Goal: Register for event/course

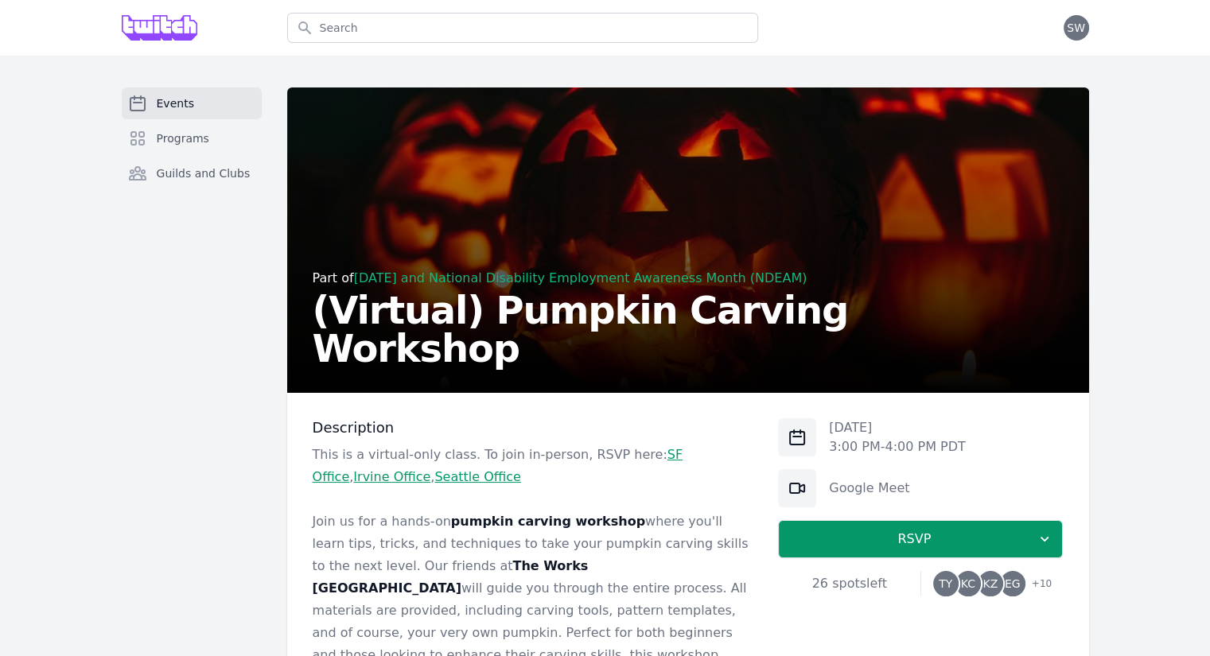
click at [1037, 583] on span "+ 10" at bounding box center [1036, 585] width 29 height 22
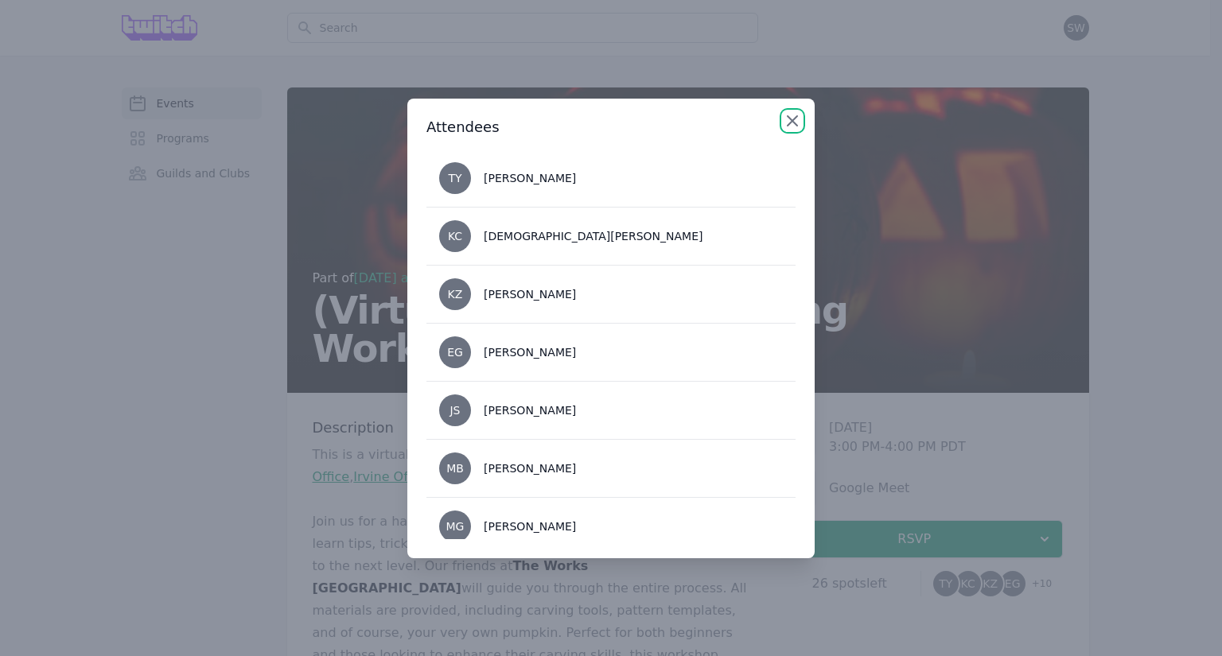
click at [785, 124] on icon "button" at bounding box center [792, 120] width 19 height 19
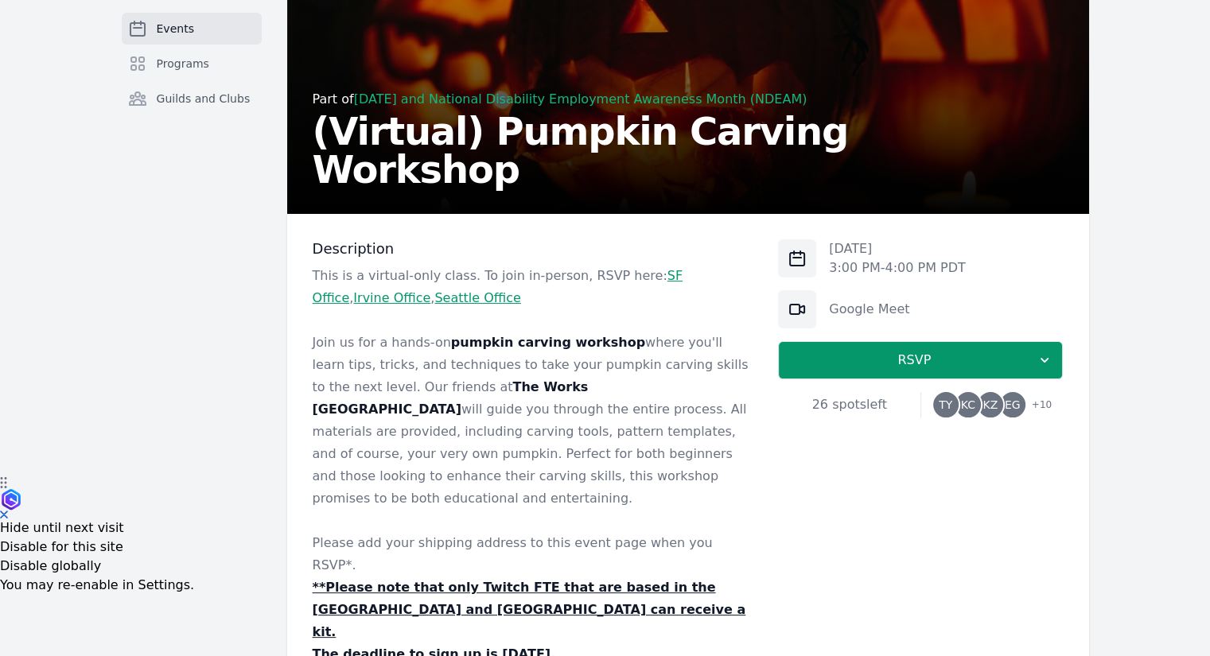
scroll to position [175, 0]
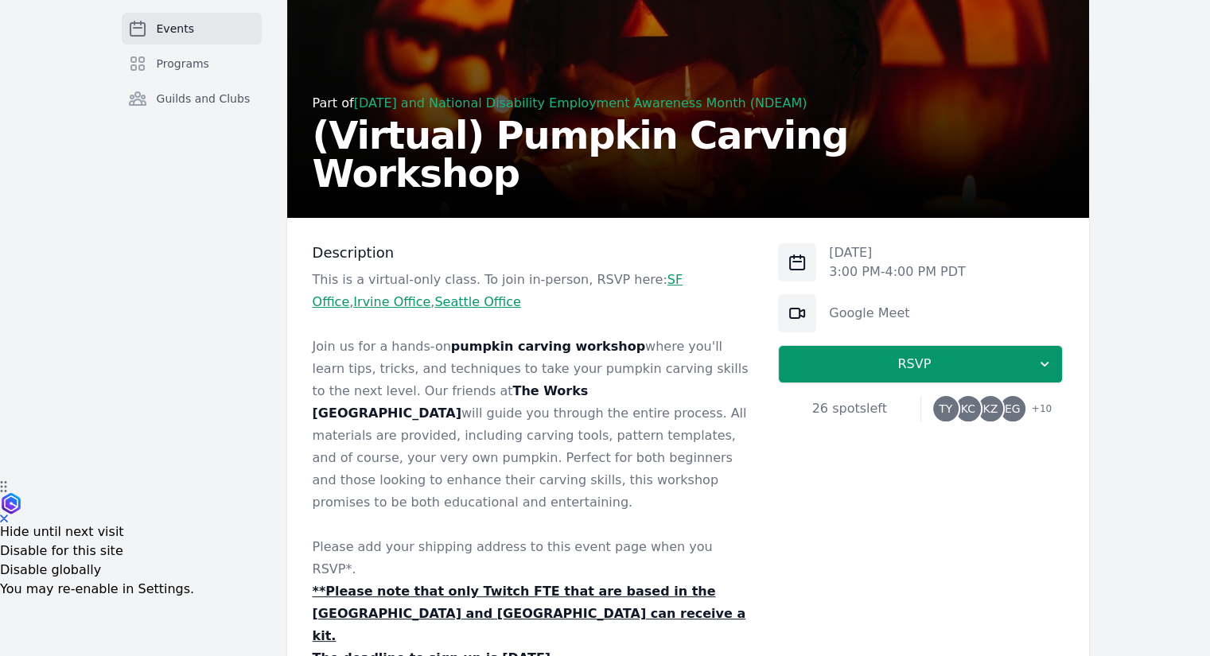
click at [838, 519] on div "[DATE] 3:00 PM - 4:00 PM PDT Google Meet RSVP 26 spots left TY KC KZ EG + 10" at bounding box center [920, 534] width 285 height 582
click at [631, 428] on p "Join us for a hands-on pumpkin carving workshop where you'll learn tips, tricks…" at bounding box center [533, 425] width 441 height 178
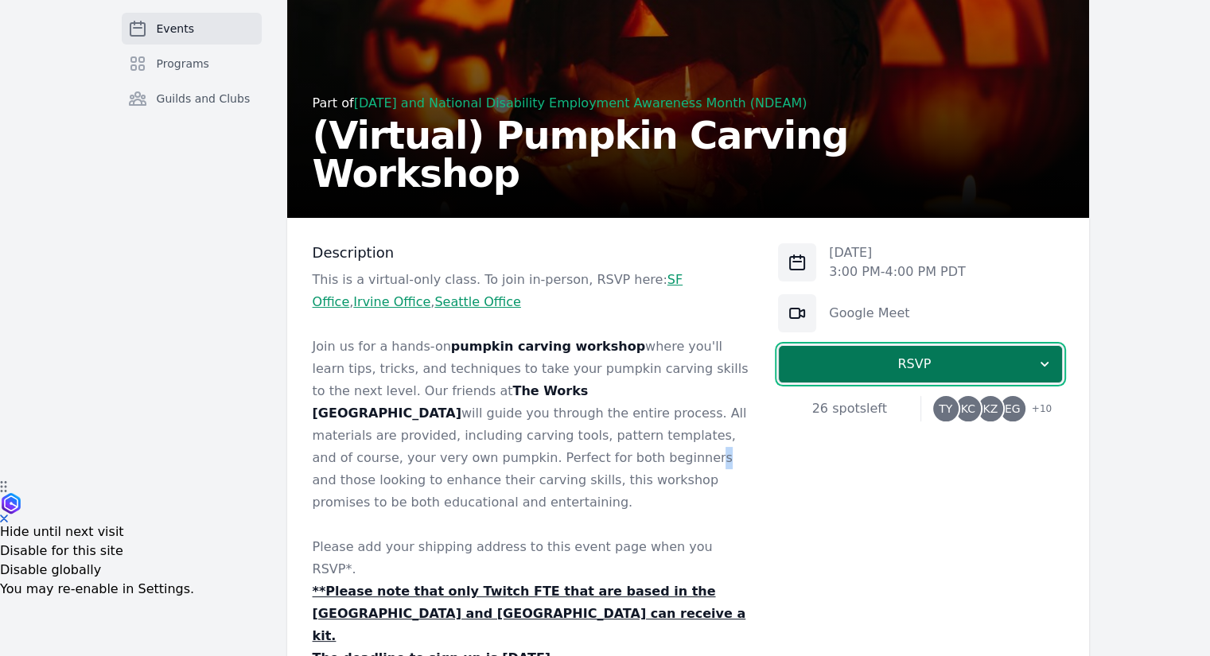
click at [1041, 367] on icon "button" at bounding box center [1044, 364] width 16 height 16
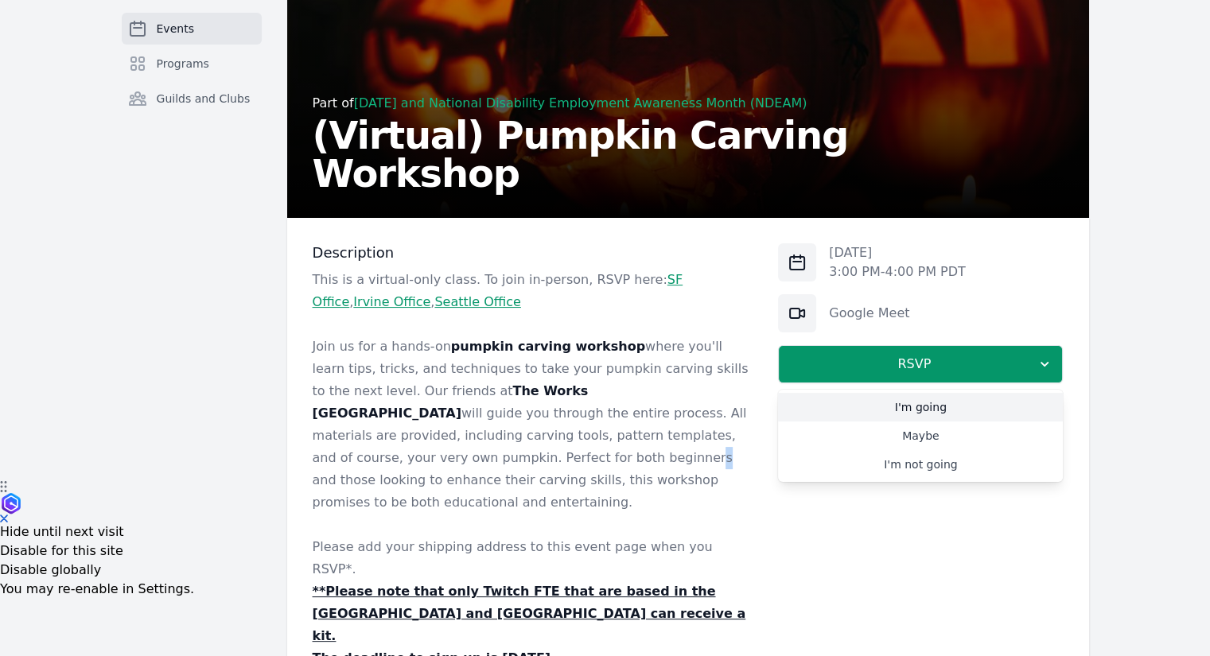
click at [919, 406] on link "I'm going" at bounding box center [920, 407] width 285 height 29
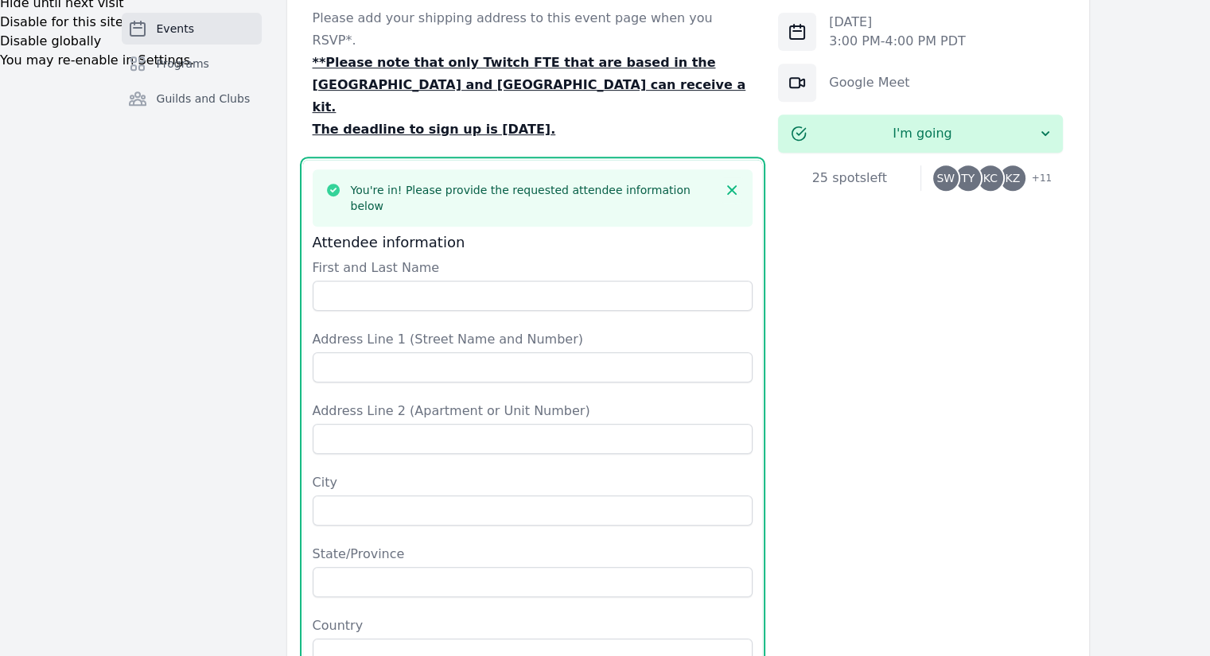
scroll to position [557, 0]
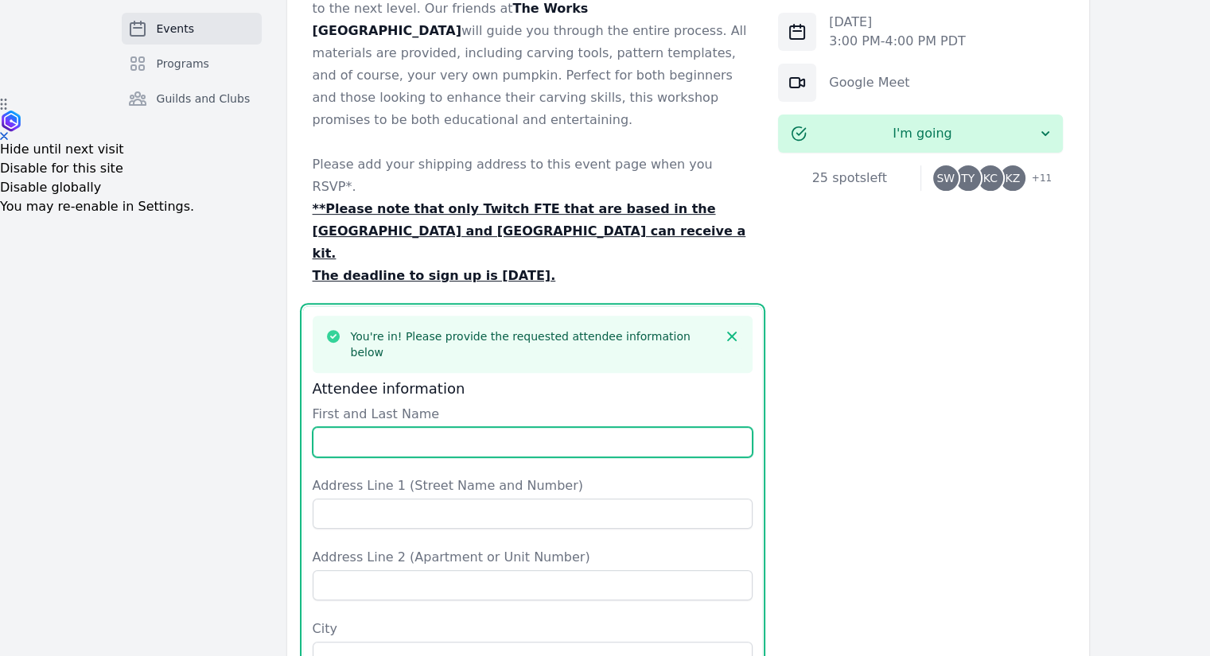
click at [444, 427] on input "First and Last Name" at bounding box center [533, 442] width 441 height 30
type input "[PERSON_NAME]"
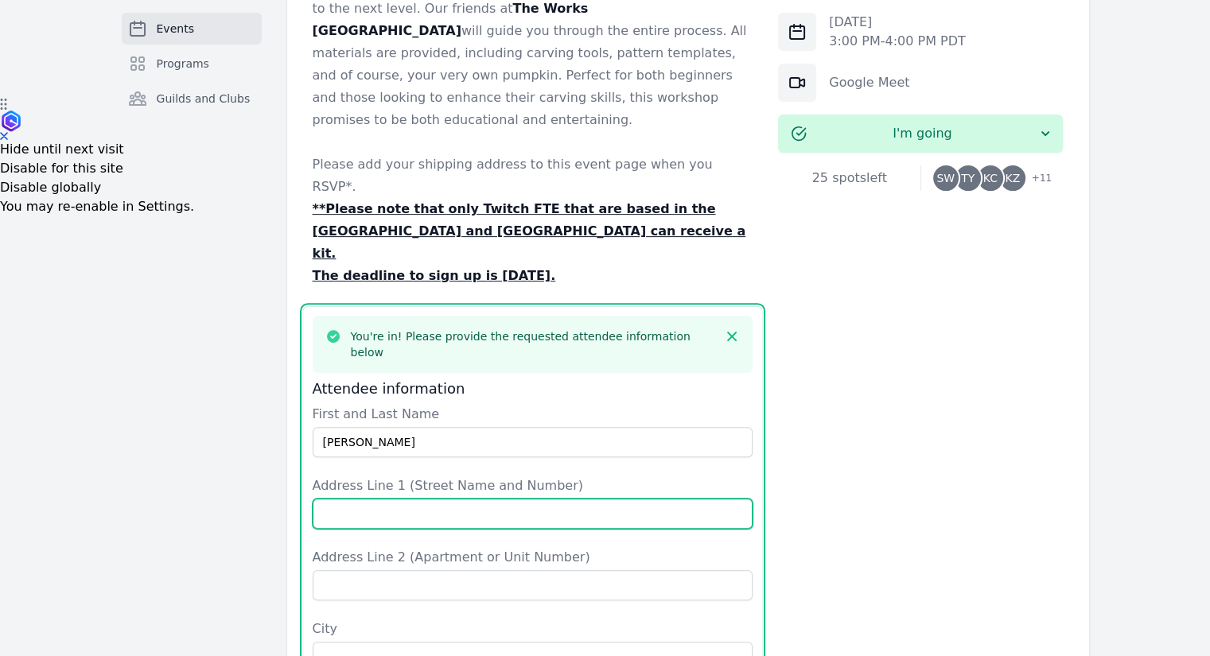
type input "[STREET_ADDRESS]"
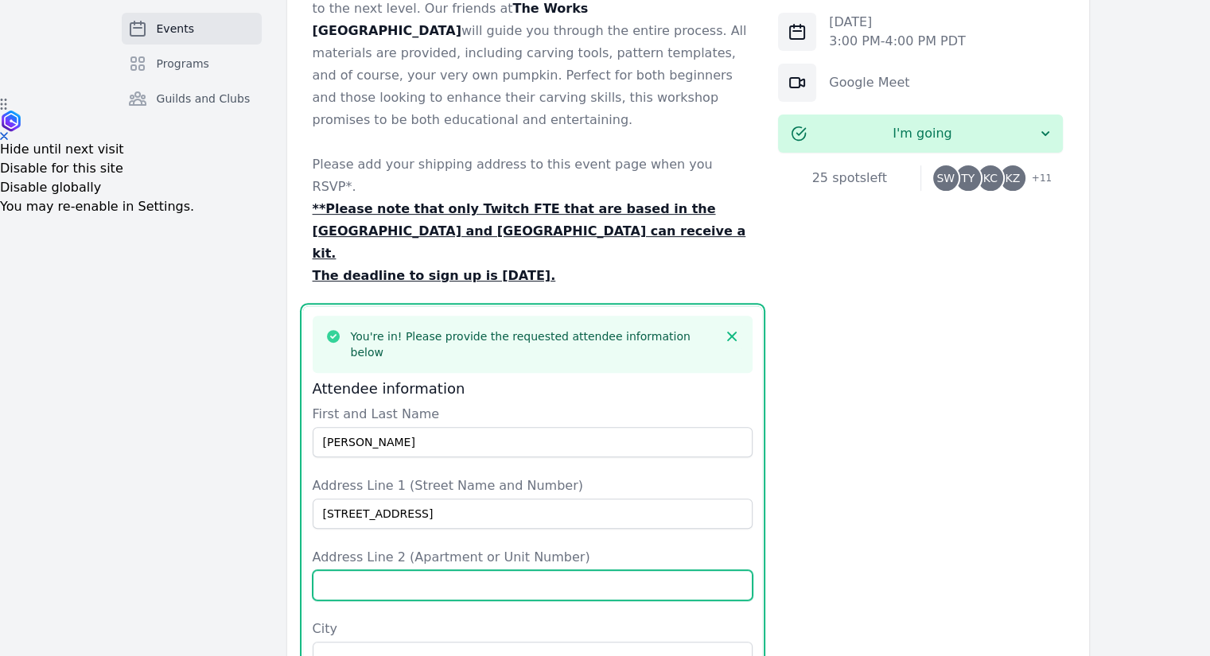
type input "Apt 102"
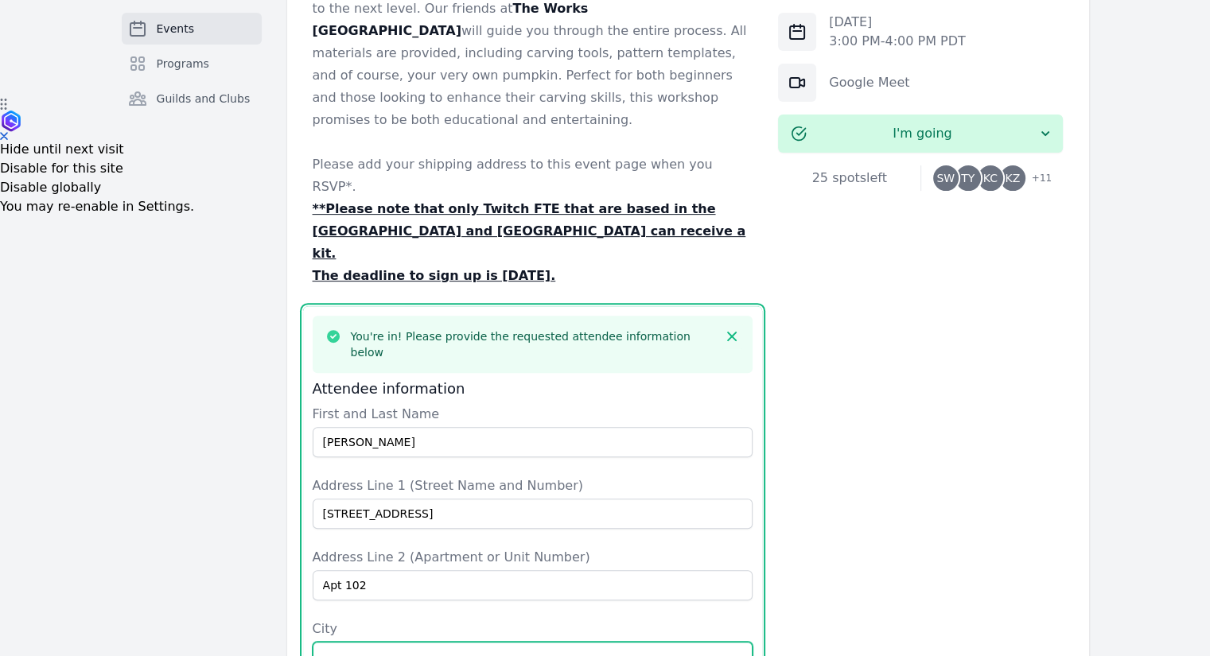
type input "[GEOGRAPHIC_DATA]"
type input "CA"
type input "[GEOGRAPHIC_DATA]"
type input "94123"
type input "4257363436"
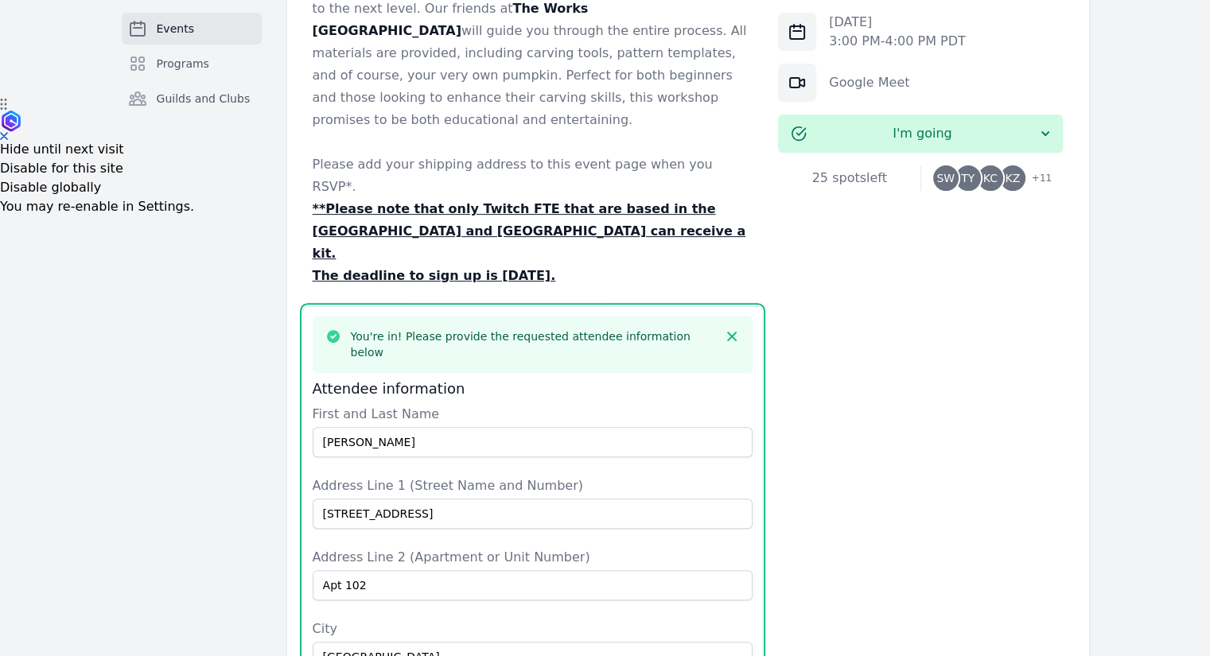
click at [1012, 500] on div "[DATE] 3:00 PM - 4:00 PM PDT Google Meet I'm going 25 spots left SW TY KC KZ + …" at bounding box center [920, 517] width 285 height 1312
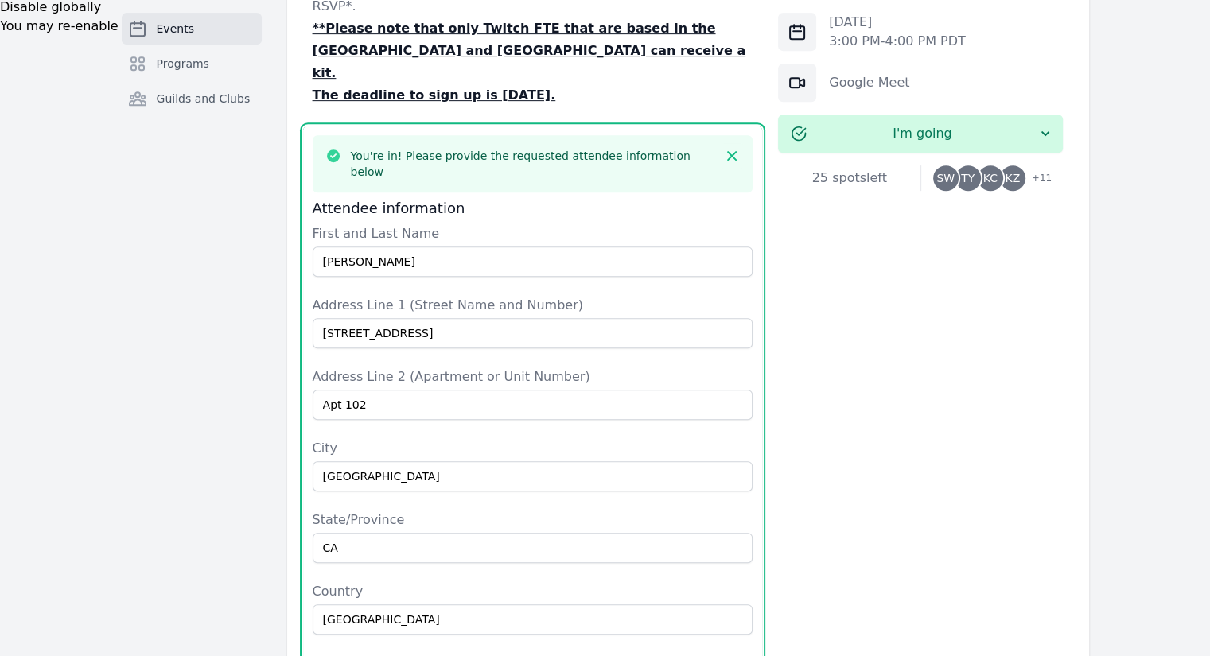
scroll to position [1035, 0]
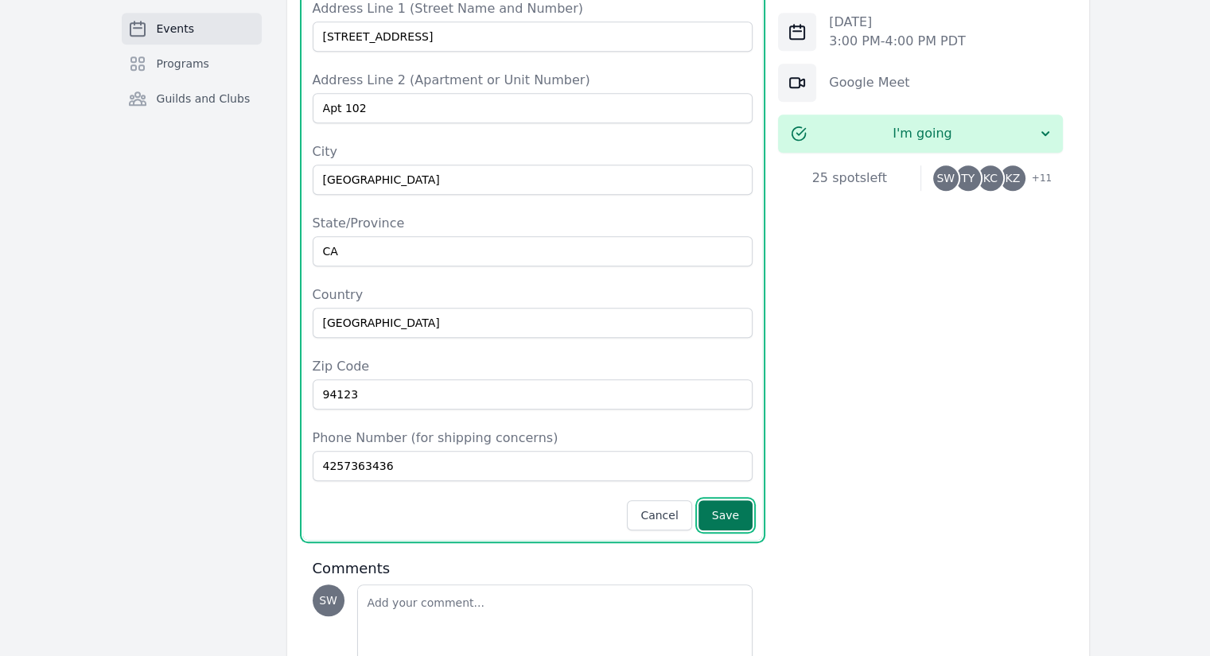
click at [733, 500] on button "Save" at bounding box center [725, 515] width 54 height 30
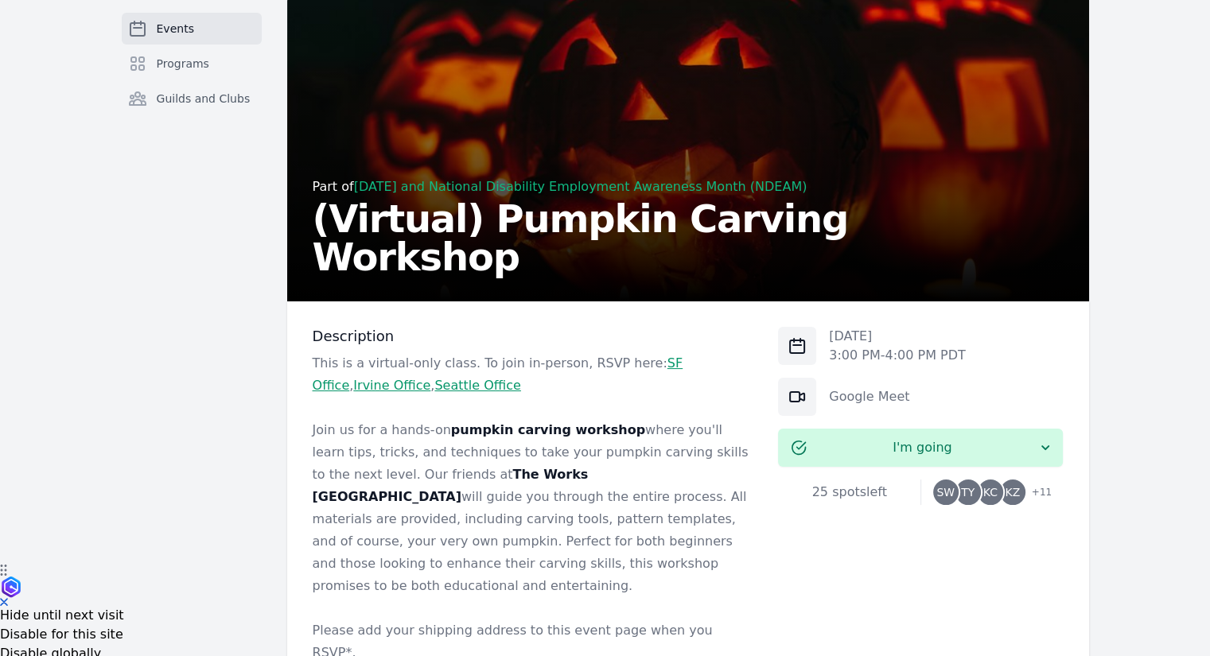
scroll to position [54, 0]
